Goal: Task Accomplishment & Management: Use online tool/utility

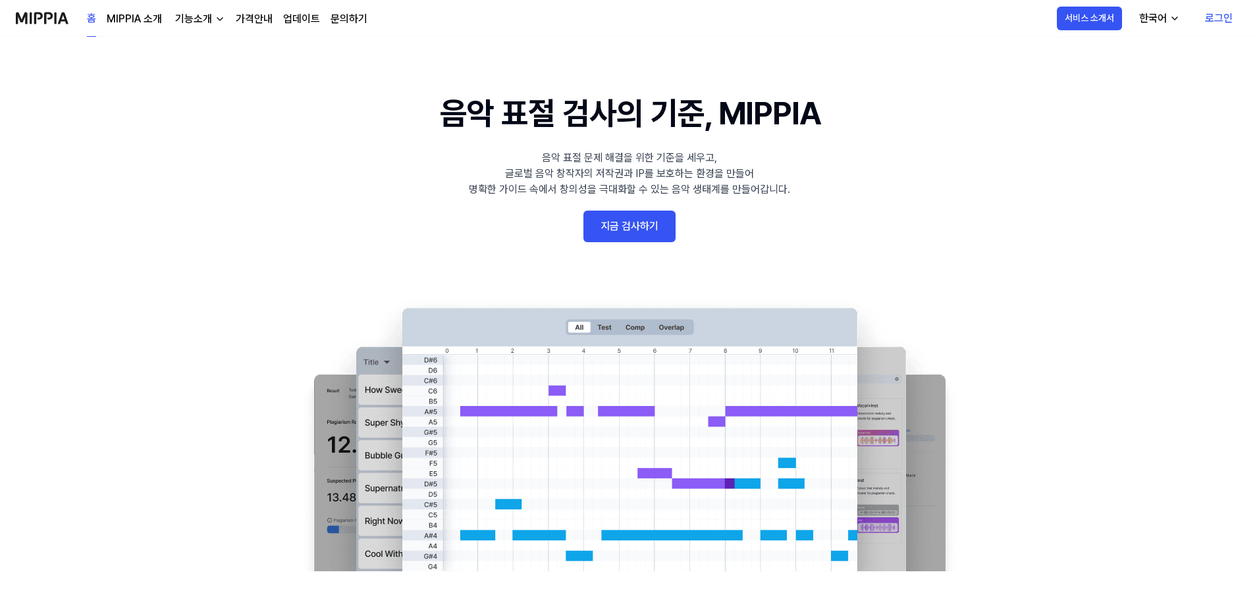
click at [636, 228] on link "지금 검사하기" at bounding box center [629, 227] width 92 height 32
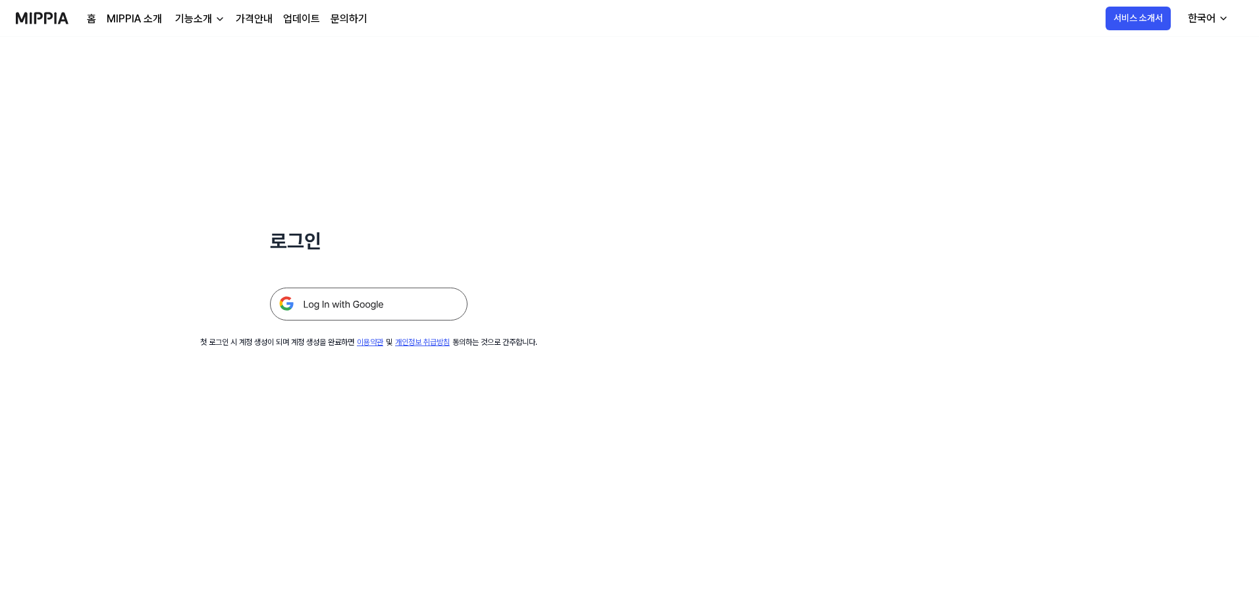
click at [398, 299] on img at bounding box center [369, 304] width 198 height 33
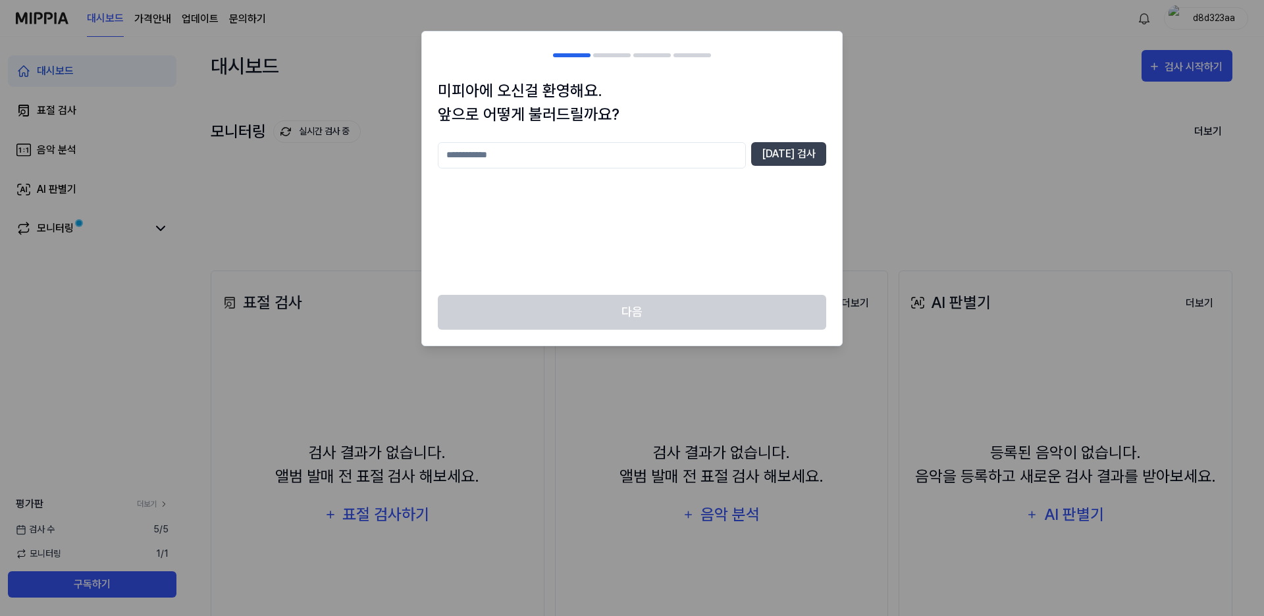
click at [593, 153] on input "text" at bounding box center [592, 155] width 308 height 26
click at [764, 134] on div "미피아에 오신걸 환영해요. 앞으로 어떻게 불러드릴까요? * [DATE] 검사" at bounding box center [632, 187] width 420 height 216
click at [771, 151] on button "[DATE] 검사" at bounding box center [788, 154] width 75 height 24
click at [635, 161] on input "*" at bounding box center [592, 155] width 308 height 26
type input "**"
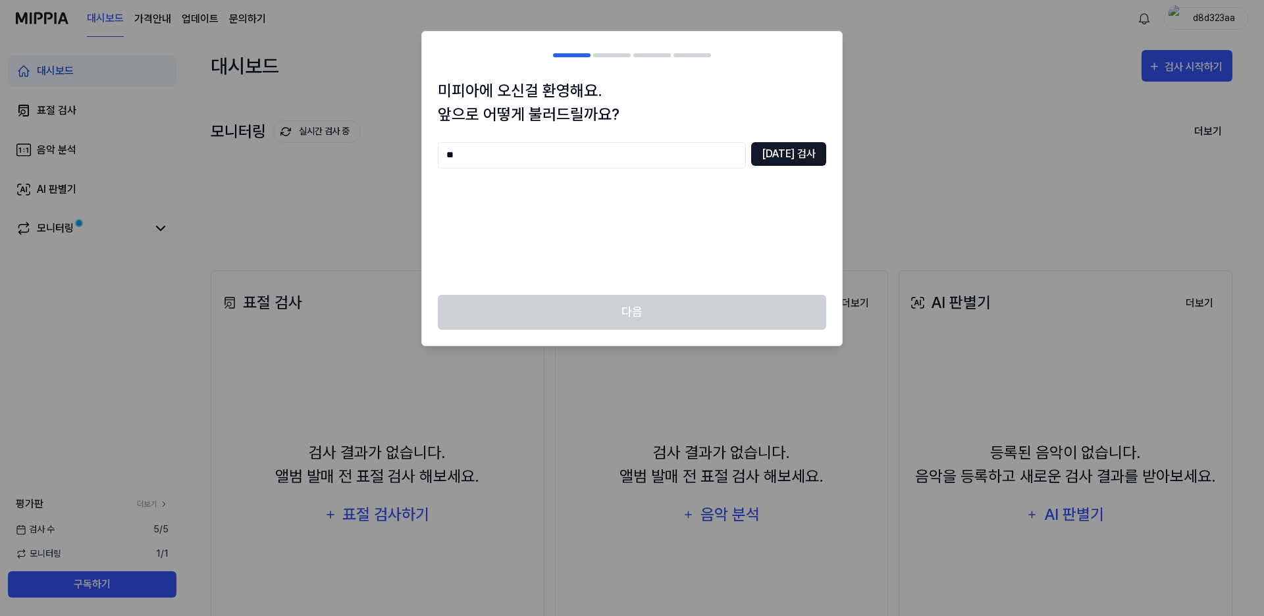
click at [792, 159] on button "[DATE] 검사" at bounding box center [788, 154] width 75 height 24
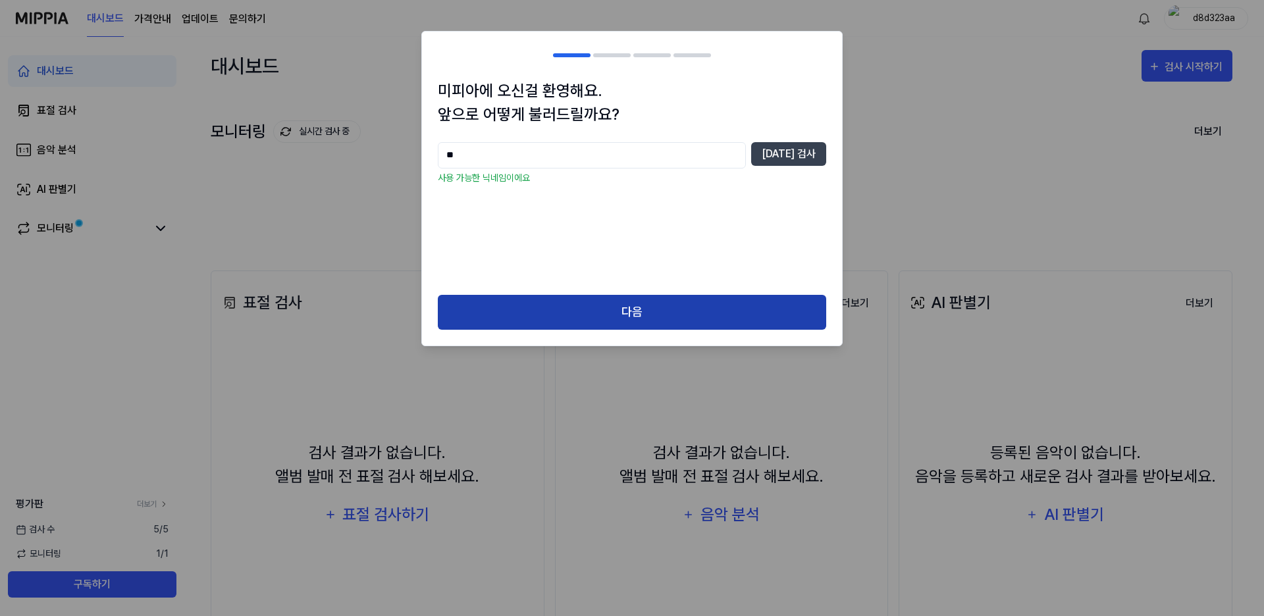
click at [689, 309] on button "다음" at bounding box center [632, 312] width 388 height 35
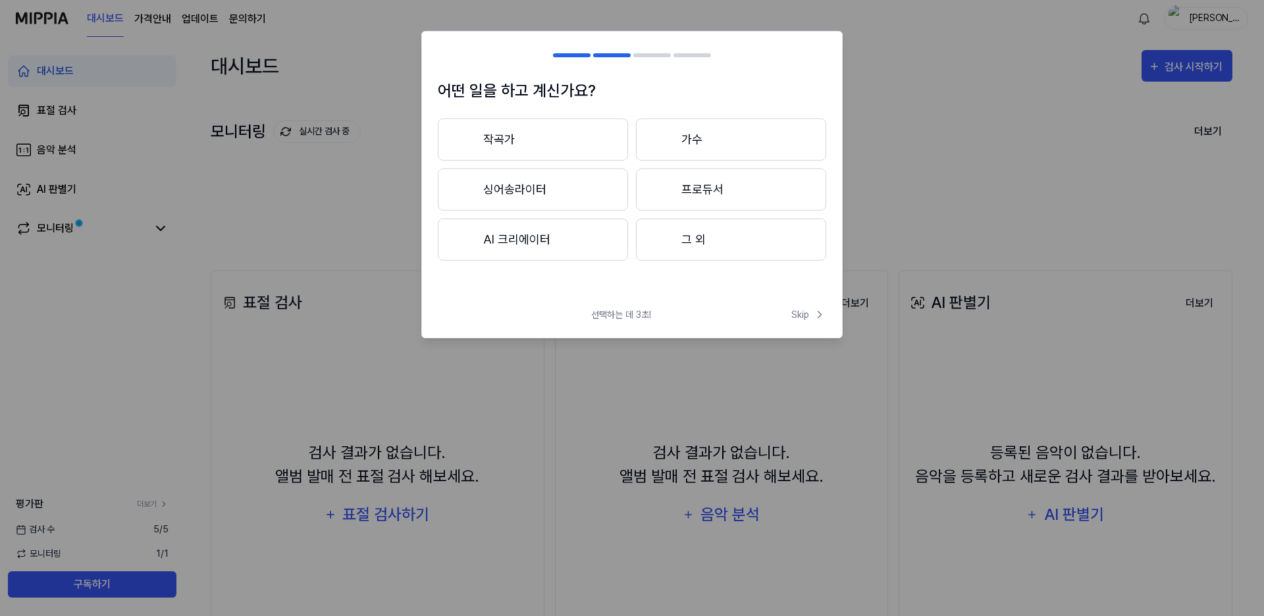
click at [641, 137] on button "가수" at bounding box center [731, 140] width 190 height 42
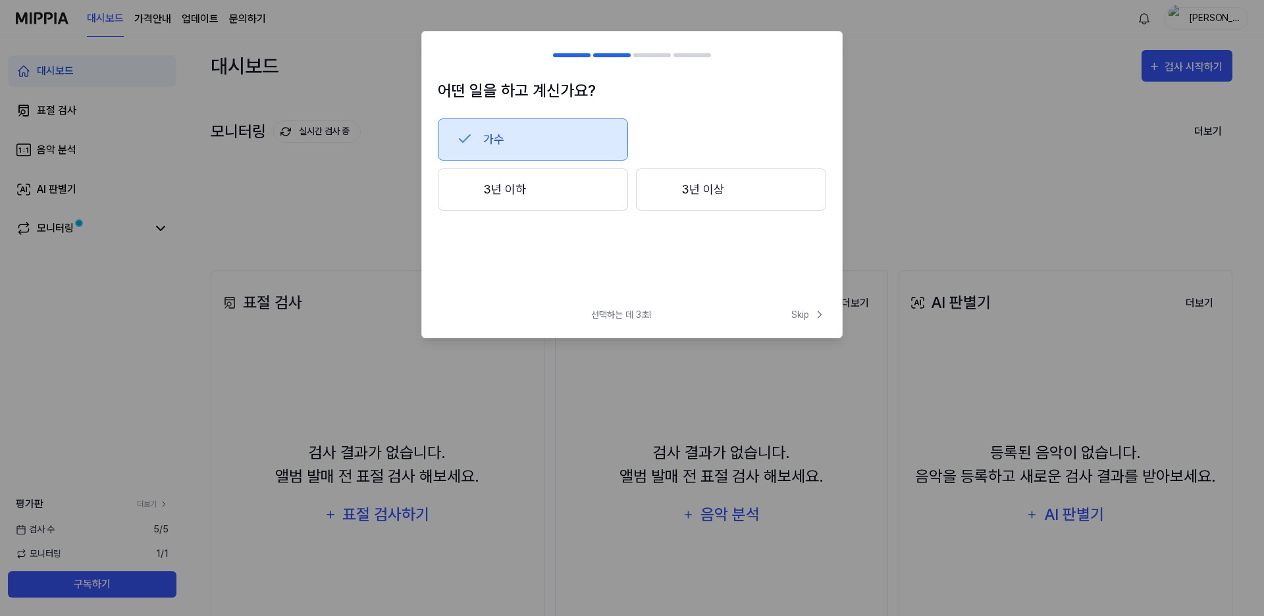
click at [712, 201] on button "3년 이상" at bounding box center [731, 190] width 190 height 42
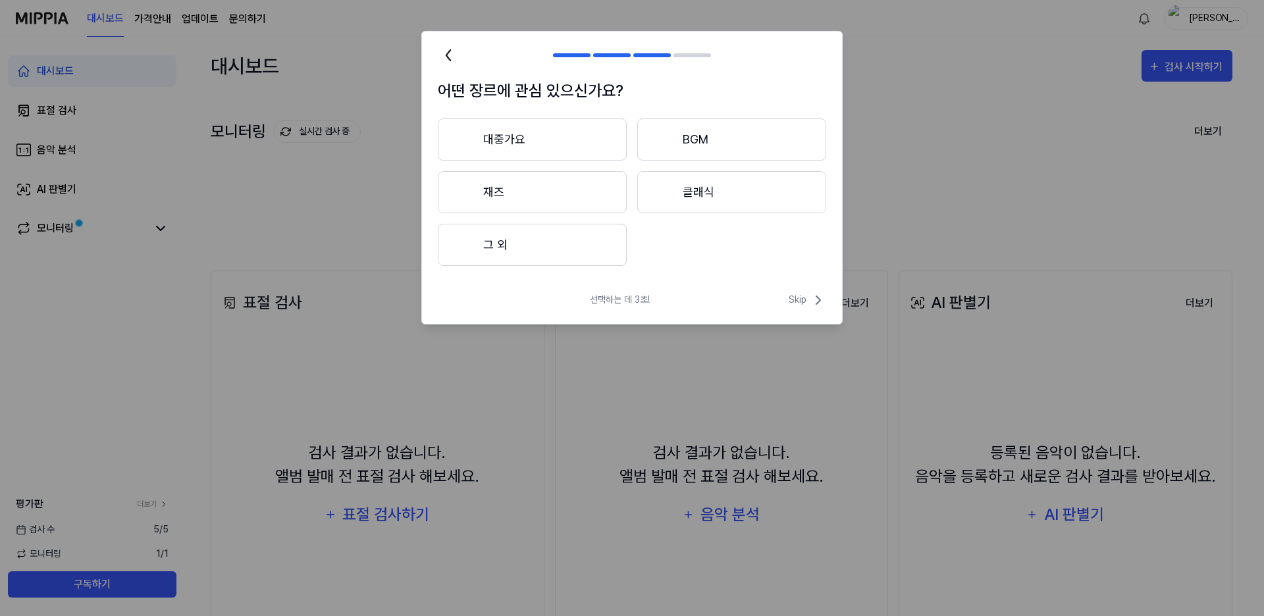
click at [533, 195] on button "재즈" at bounding box center [532, 192] width 189 height 42
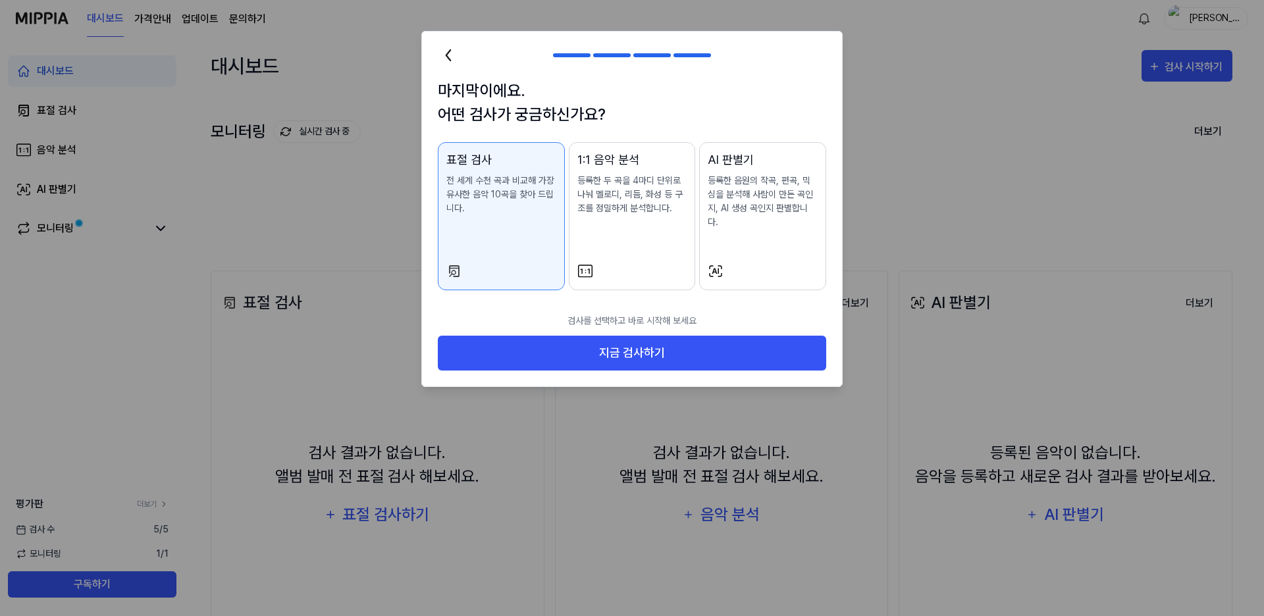
click at [758, 234] on div "AI 판별기 등록한 음원의 작곡, 편곡, 믹싱을 분석해 사람이 만든 곡인지, AI 생성 곡인지 판별합니다." at bounding box center [763, 203] width 110 height 105
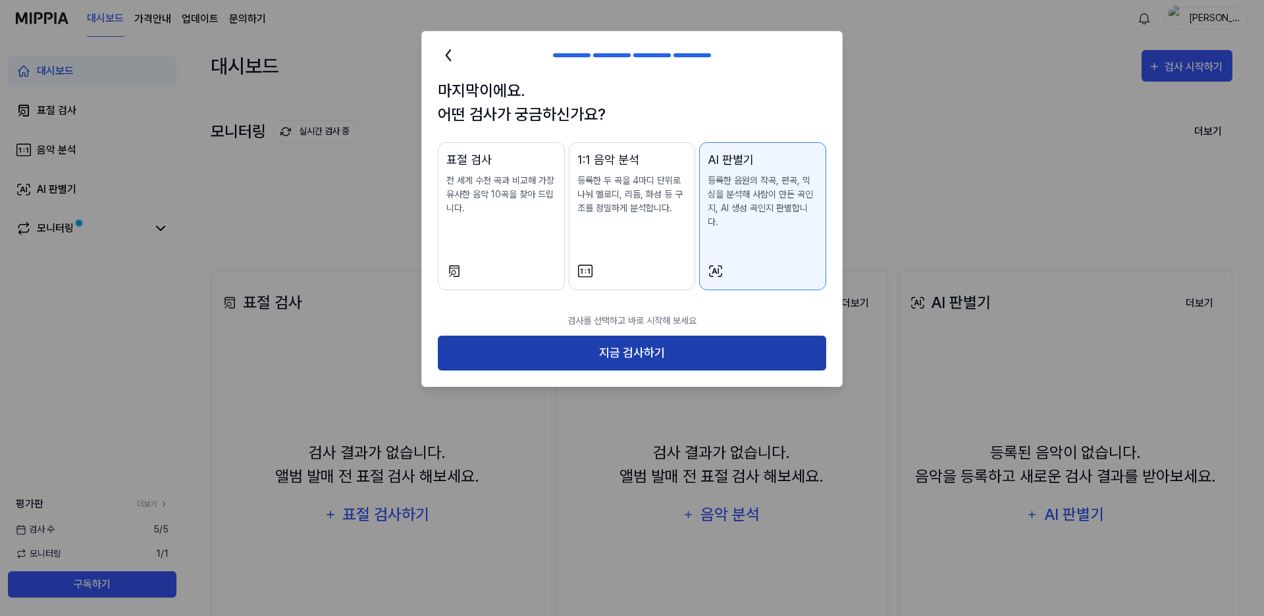
click at [741, 336] on button "지금 검사하기" at bounding box center [632, 353] width 388 height 35
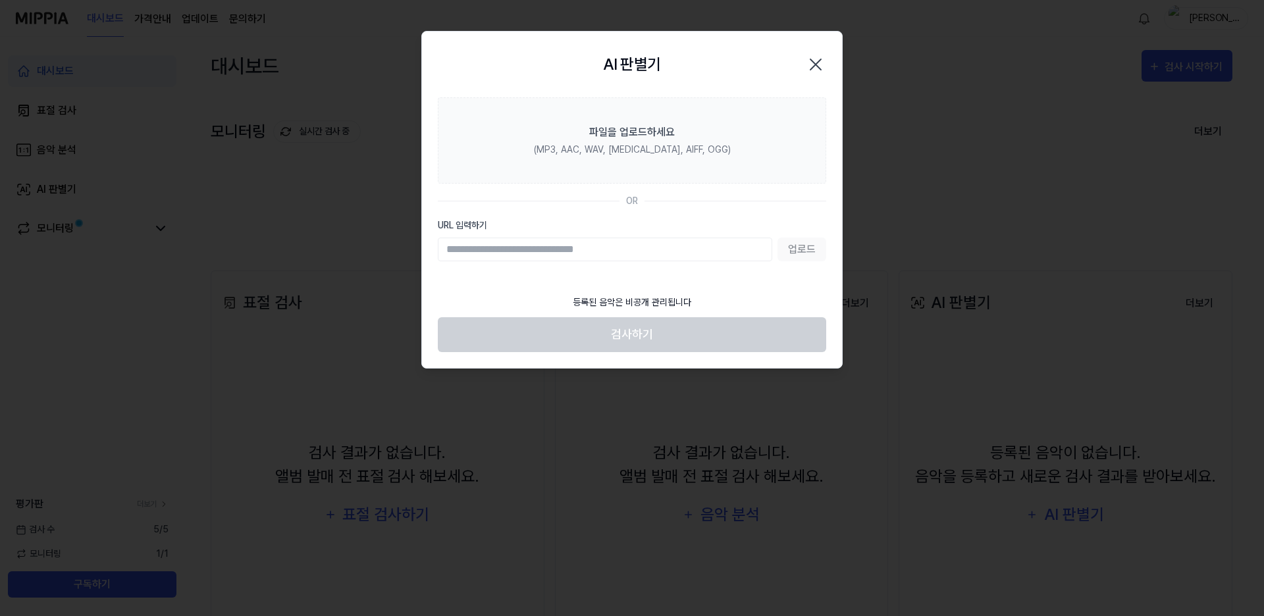
click at [639, 250] on input "URL 입력하기" at bounding box center [605, 250] width 334 height 24
click at [674, 252] on input "URL 입력하기" at bounding box center [605, 250] width 334 height 24
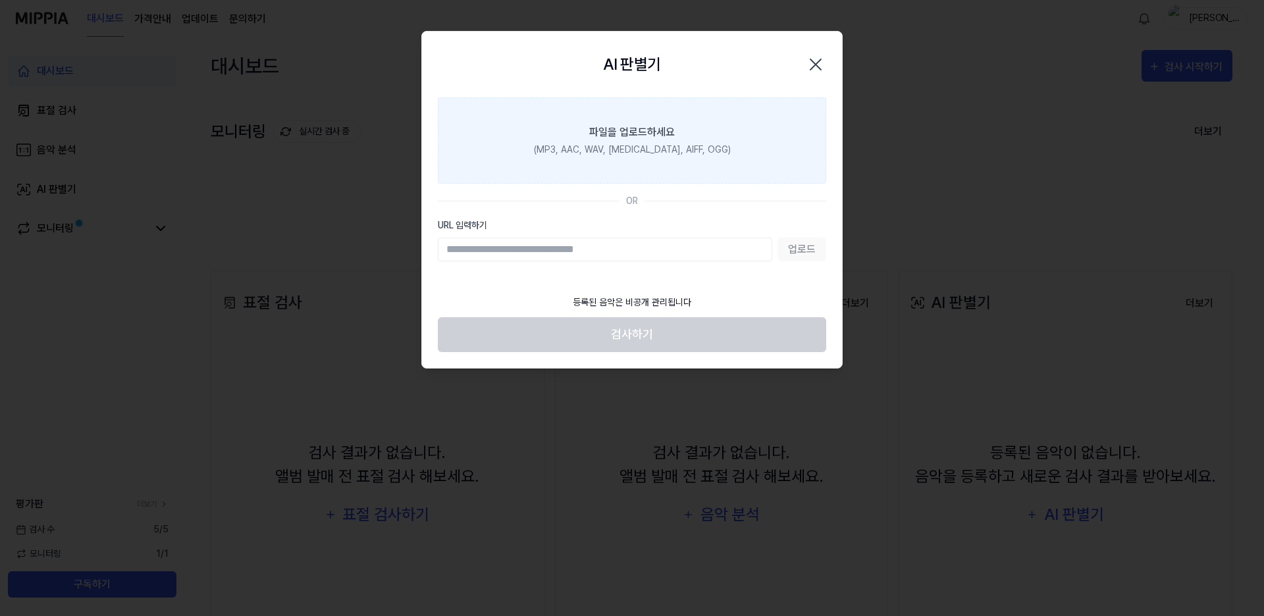
click at [739, 149] on label "파일을 업로드하세요 (MP3, AAC, WAV, [MEDICAL_DATA], AIFF, OGG)" at bounding box center [632, 140] width 388 height 86
click at [0, 0] on input "파일을 업로드하세요 (MP3, AAC, WAV, [MEDICAL_DATA], AIFF, OGG)" at bounding box center [0, 0] width 0 height 0
click at [667, 131] on div "파일을 업로드하세요" at bounding box center [632, 132] width 86 height 16
click at [0, 0] on input "파일을 업로드하세요 (MP3, AAC, WAV, [MEDICAL_DATA], AIFF, OGG)" at bounding box center [0, 0] width 0 height 0
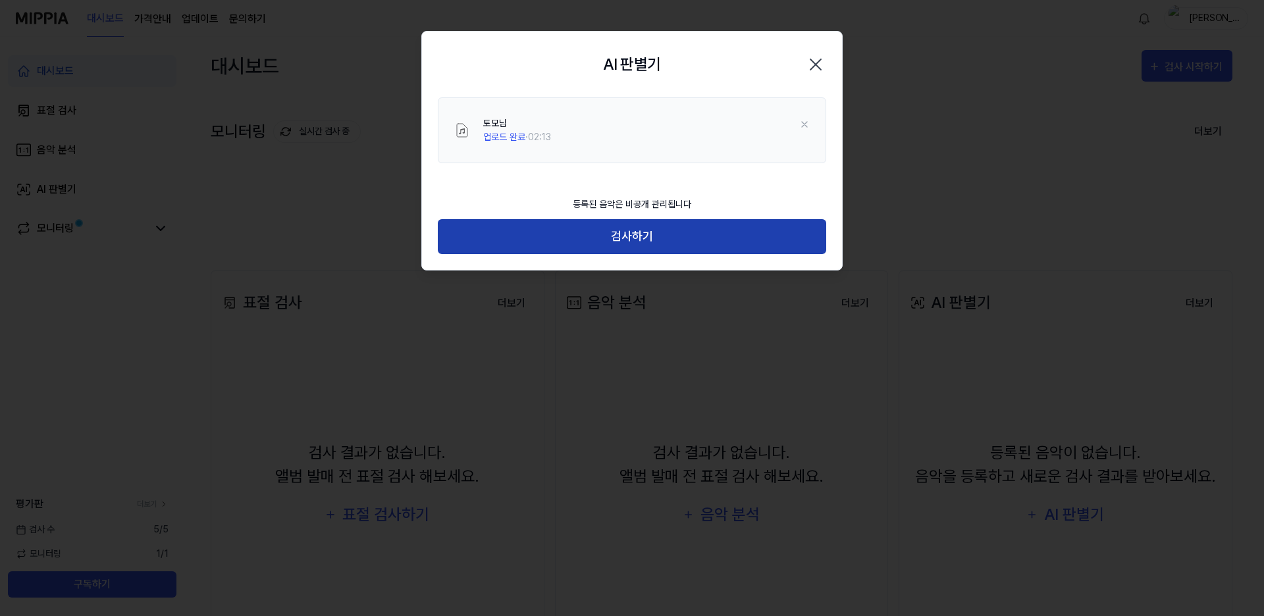
click at [704, 232] on button "검사하기" at bounding box center [632, 236] width 388 height 35
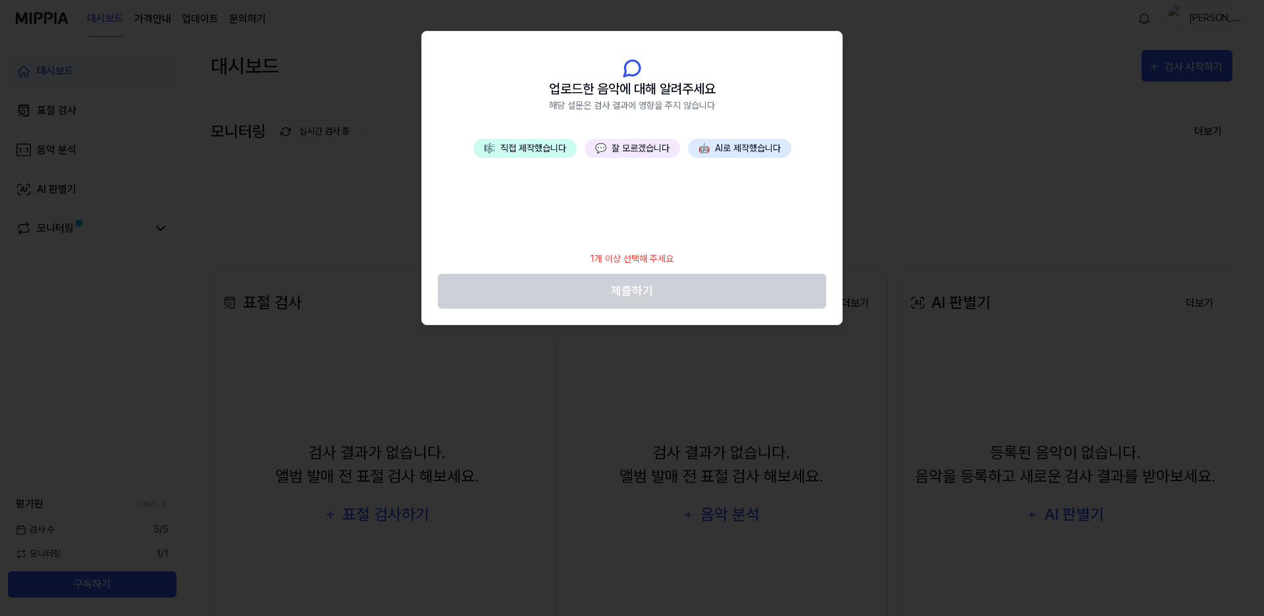
click at [646, 150] on button "💬 잘 모르겠습니다" at bounding box center [632, 148] width 95 height 19
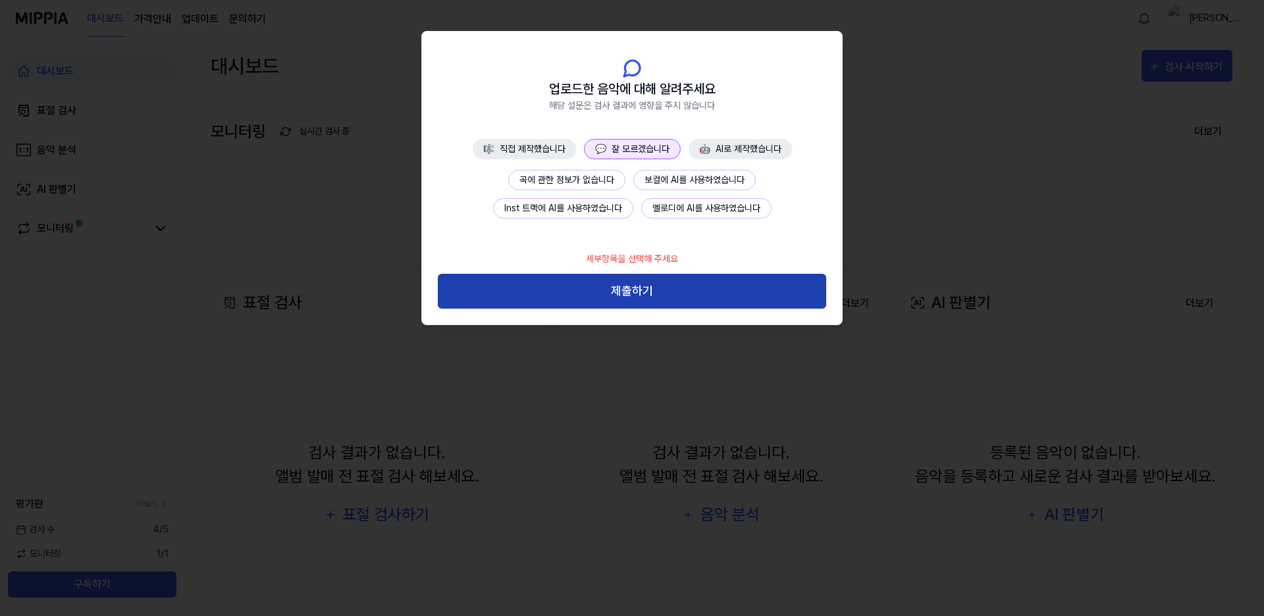
click at [645, 284] on button "제출하기" at bounding box center [632, 291] width 388 height 35
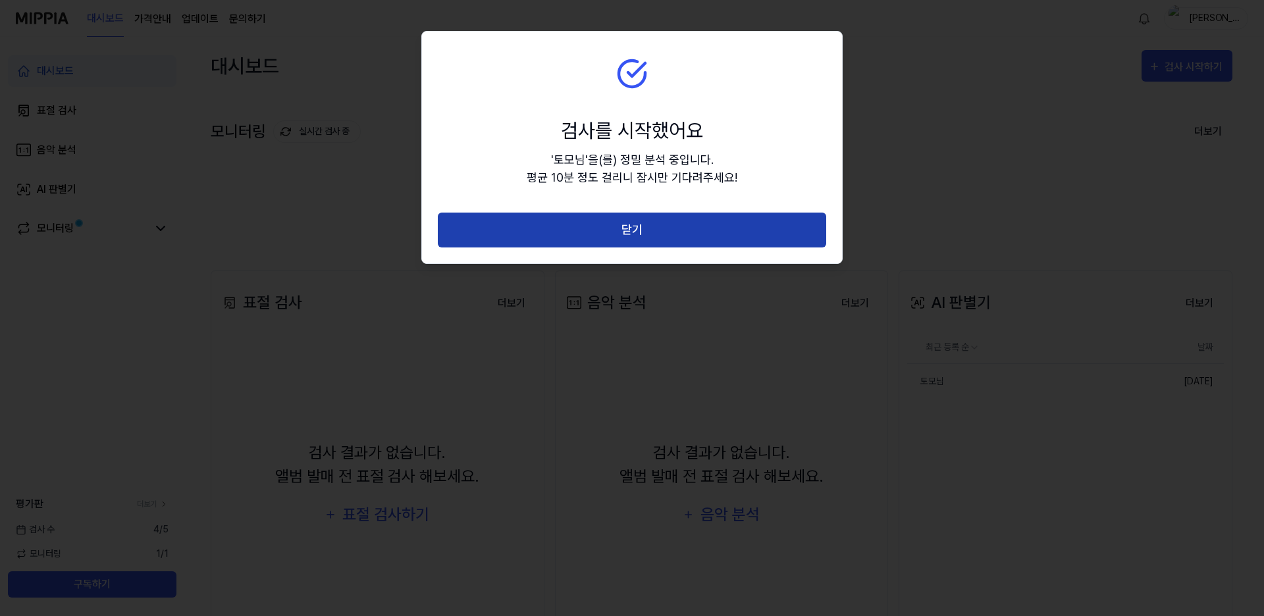
click at [685, 240] on button "닫기" at bounding box center [632, 230] width 388 height 35
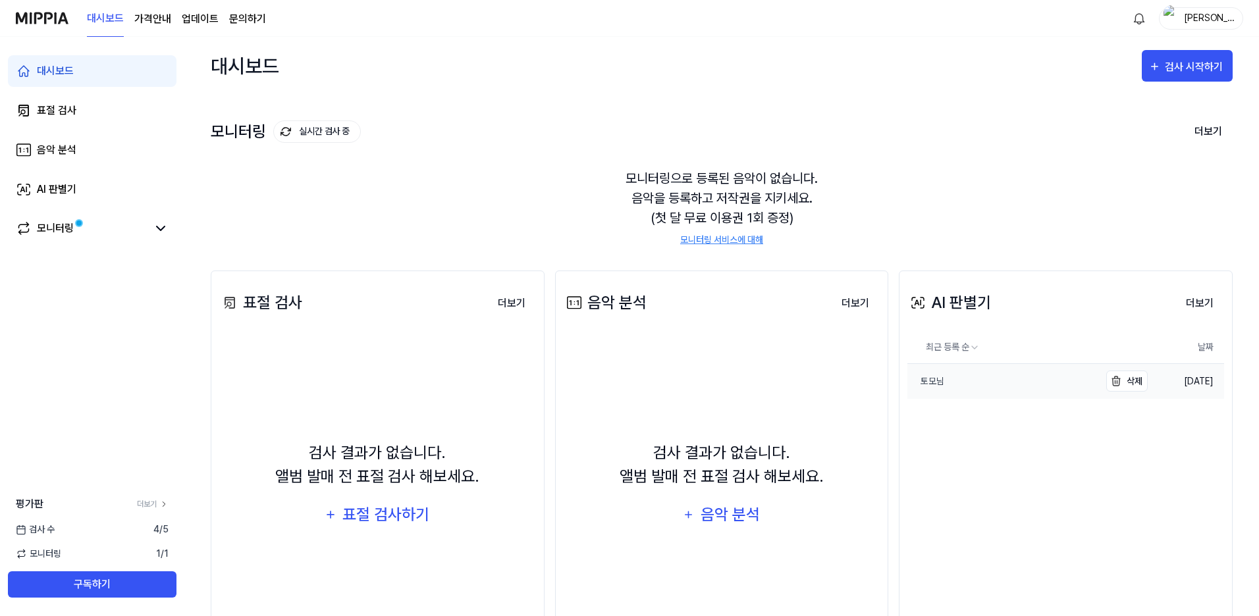
click at [990, 387] on link "토모님" at bounding box center [1003, 381] width 192 height 35
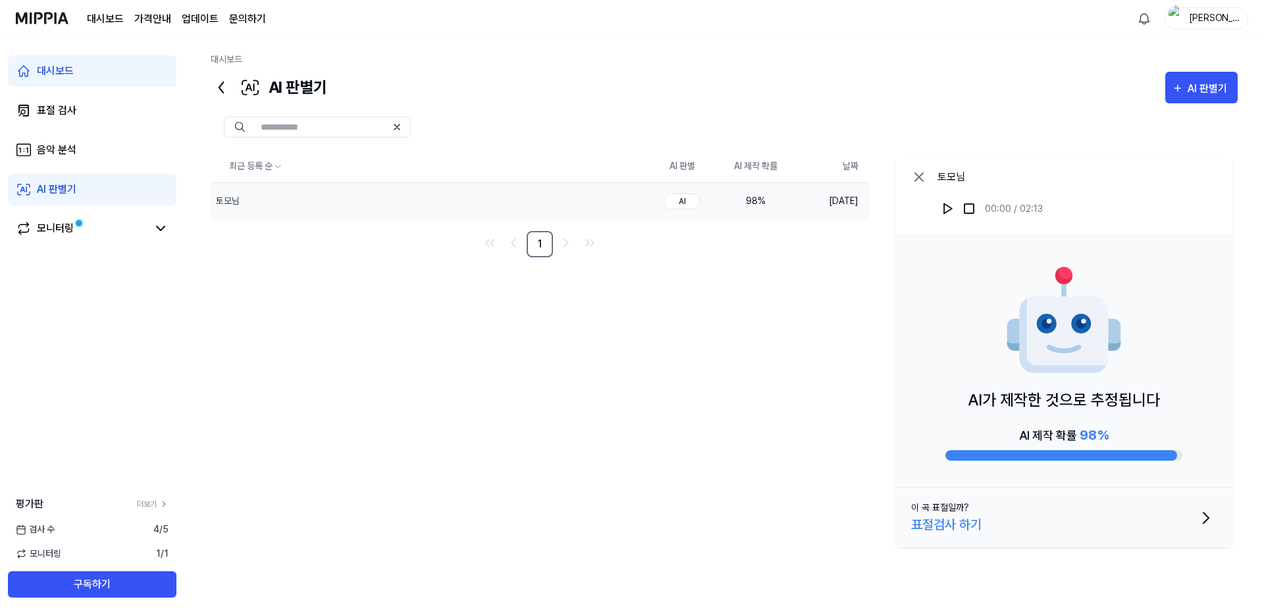
click at [1036, 345] on img at bounding box center [1064, 321] width 119 height 119
click at [944, 218] on button at bounding box center [948, 208] width 21 height 21
click at [766, 200] on div "98 %" at bounding box center [756, 201] width 53 height 14
